Goal: Transaction & Acquisition: Purchase product/service

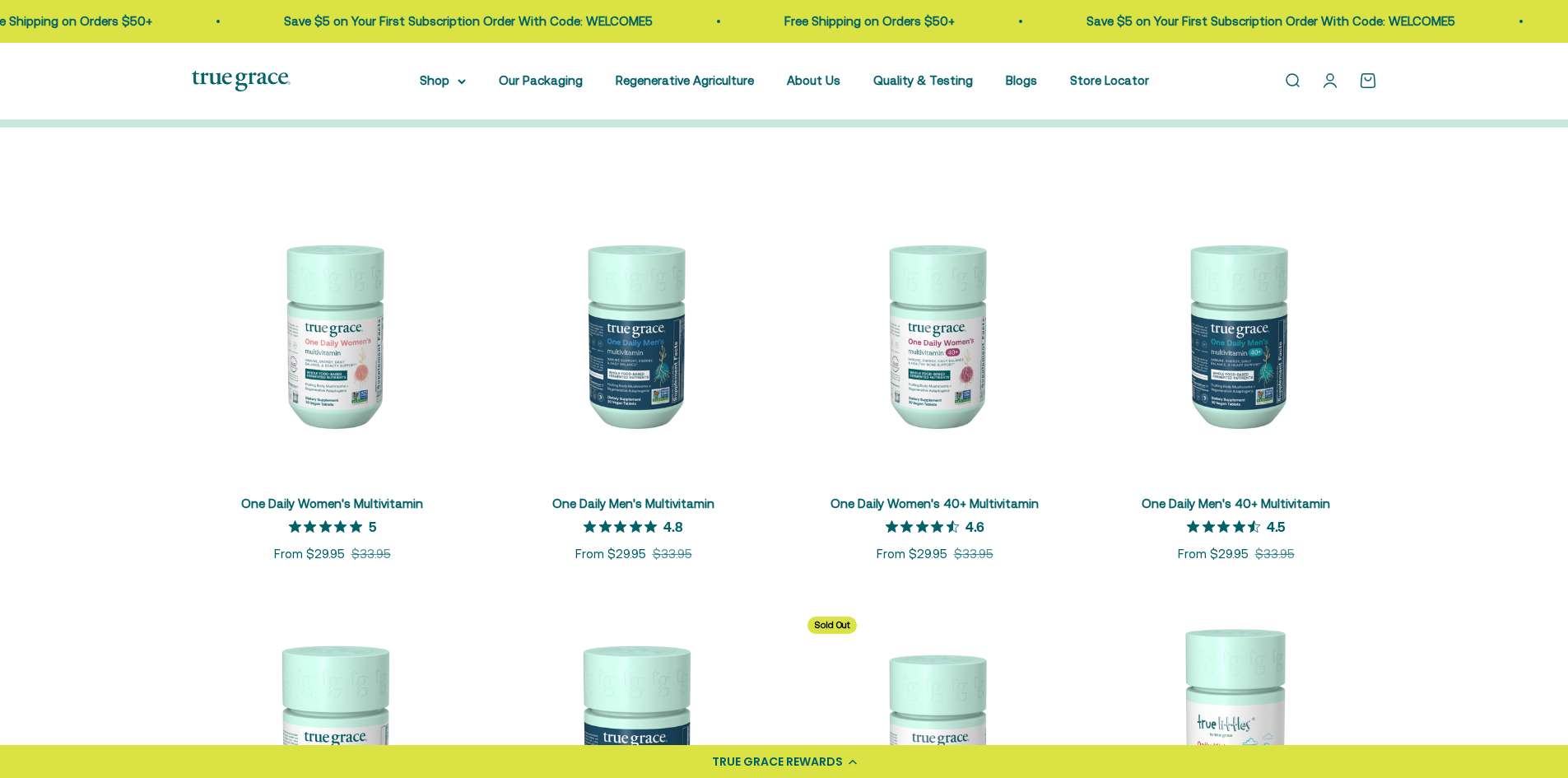
scroll to position [247, 0]
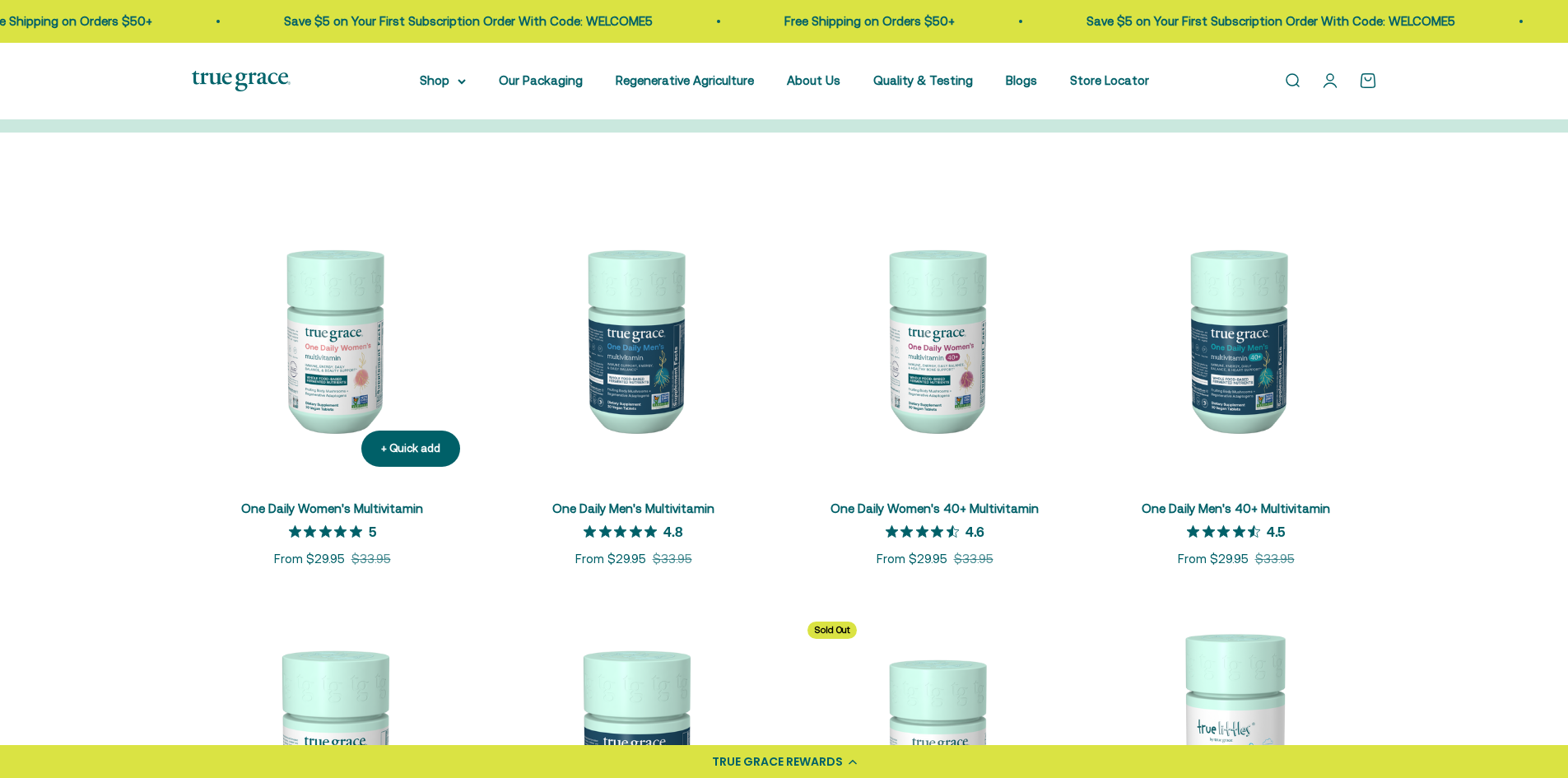
click at [356, 373] on img at bounding box center [332, 339] width 282 height 282
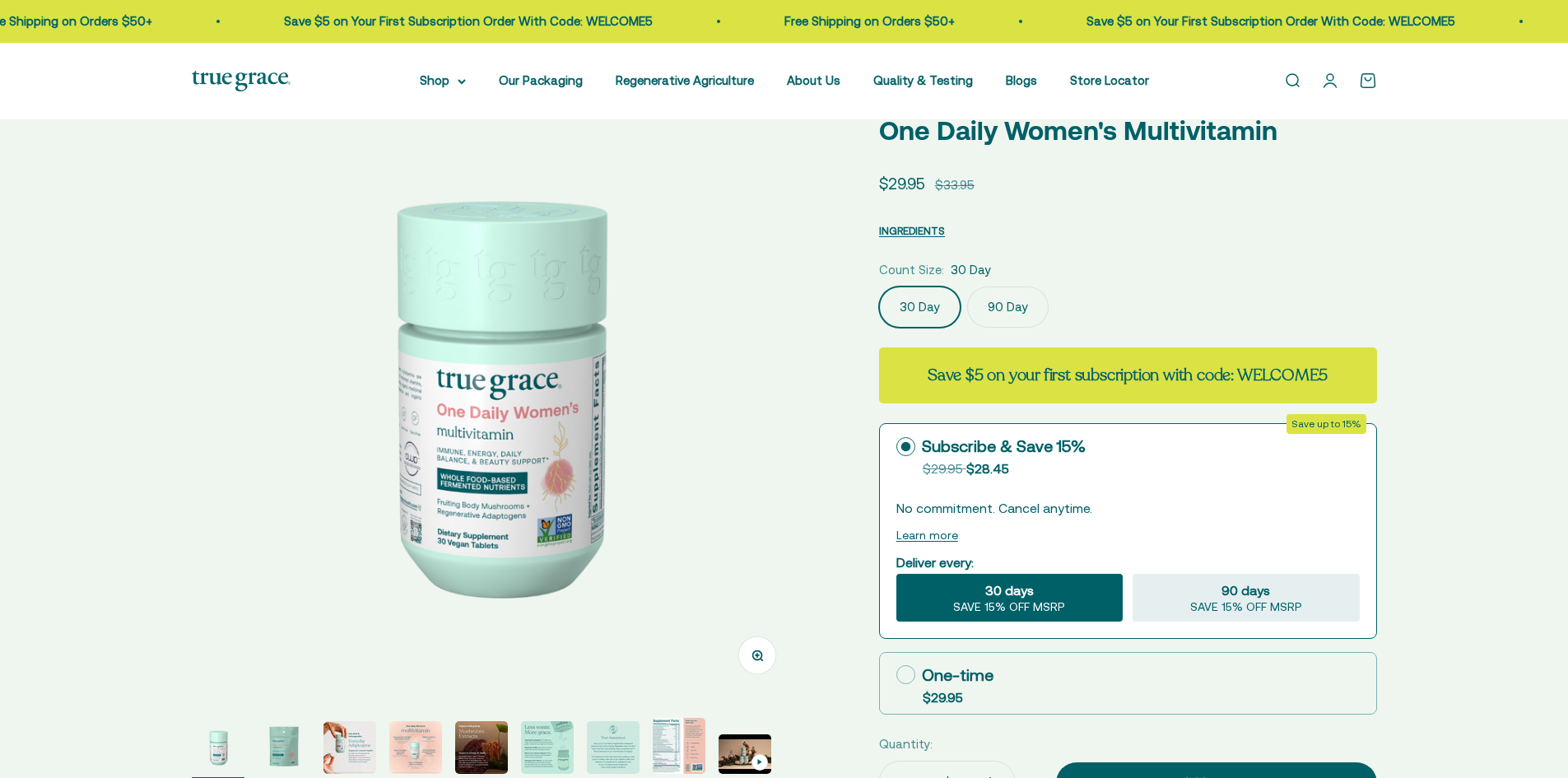
select select "3"
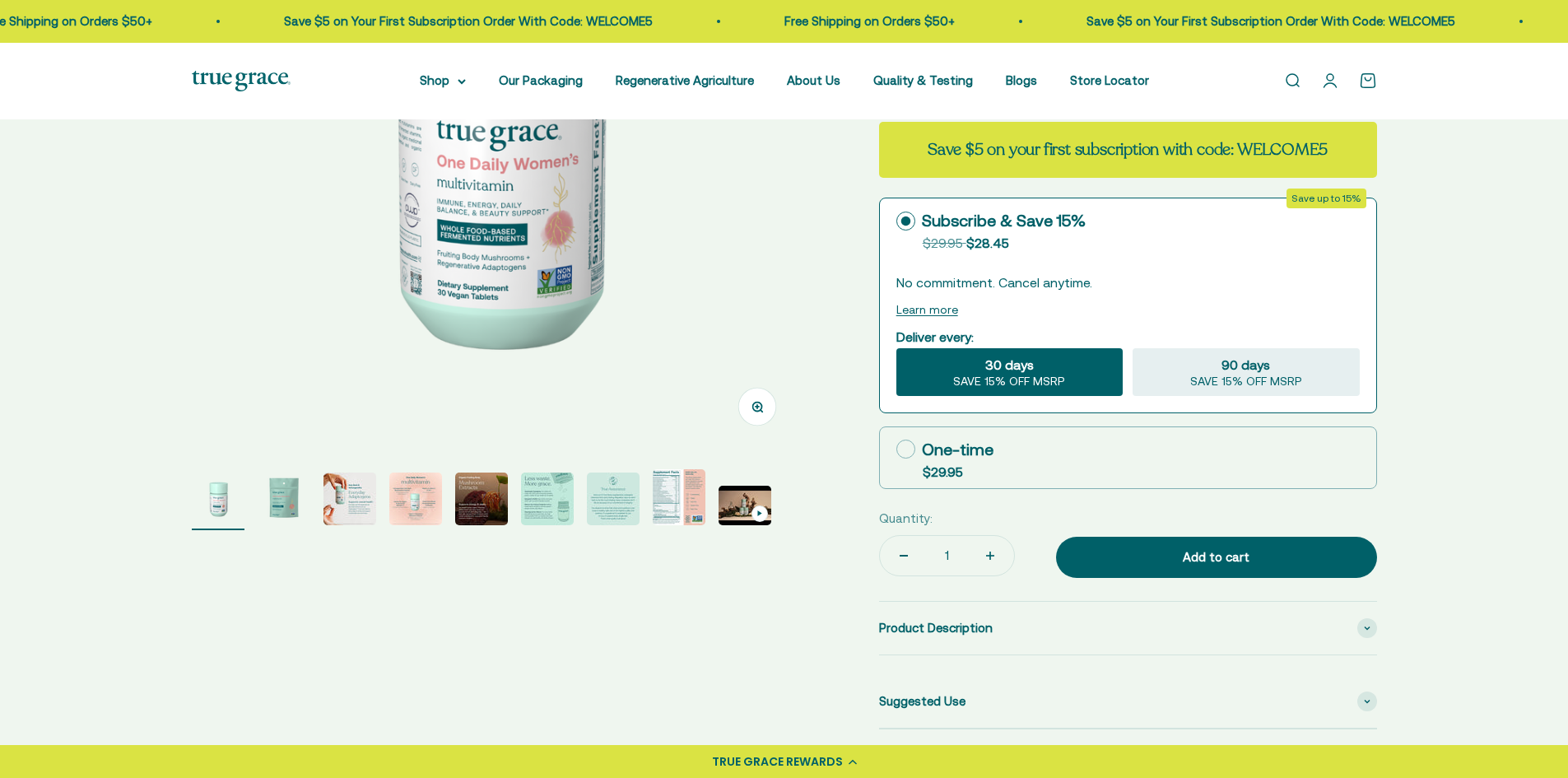
scroll to position [411, 0]
